Goal: Information Seeking & Learning: Compare options

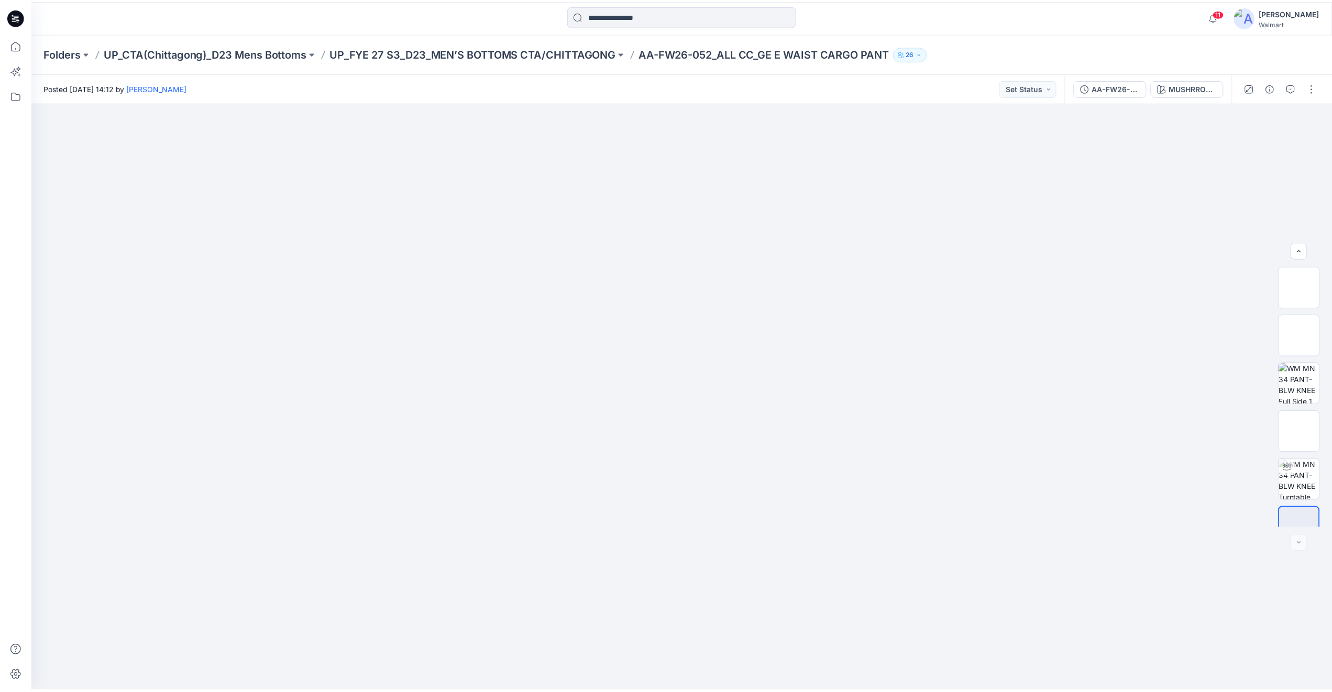
scroll to position [21, 0]
click at [12, 10] on icon at bounding box center [15, 16] width 17 height 17
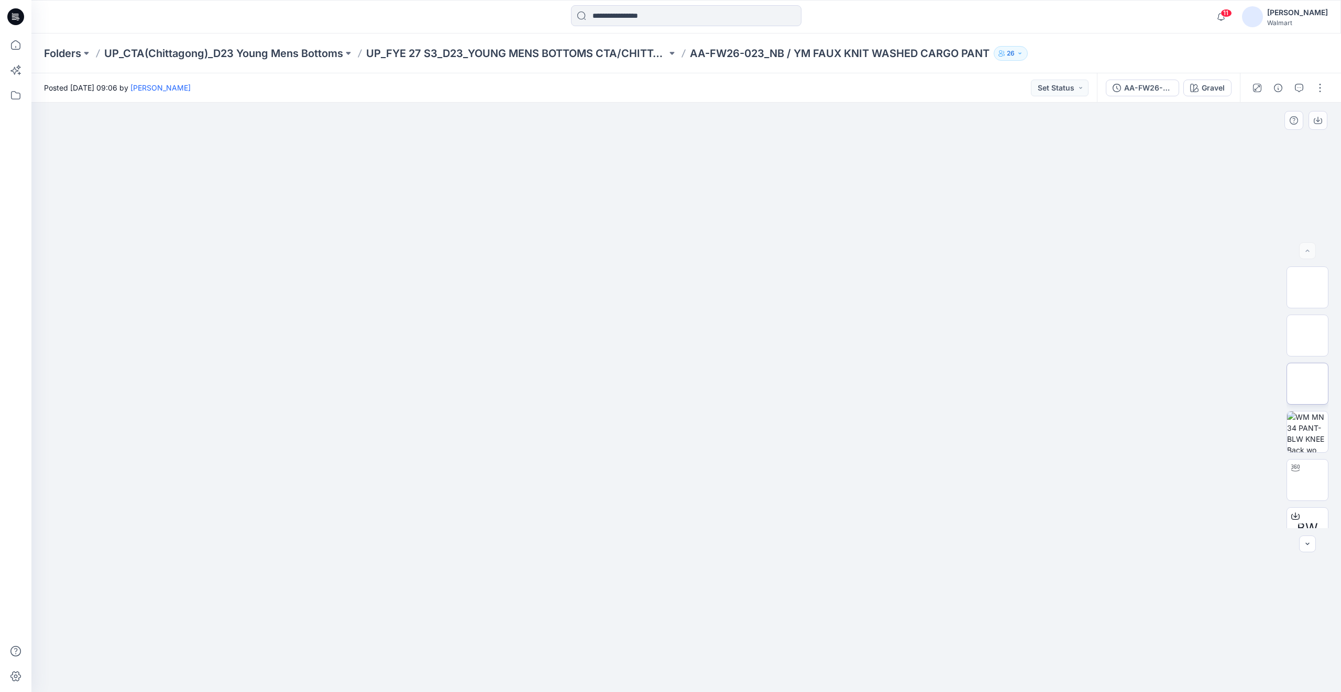
click at [1307, 384] on img at bounding box center [1307, 384] width 0 height 0
